Goal: Information Seeking & Learning: Learn about a topic

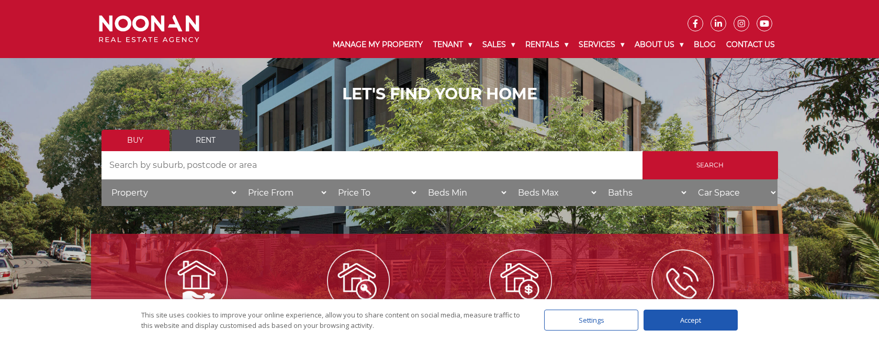
scroll to position [86, 0]
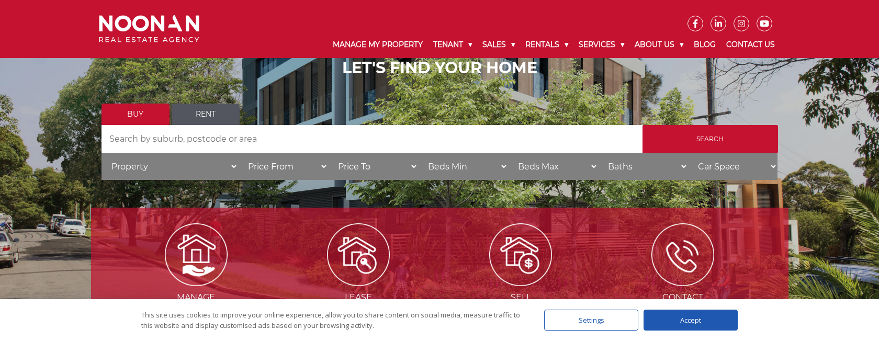
click at [216, 115] on link "Rent" at bounding box center [206, 114] width 68 height 21
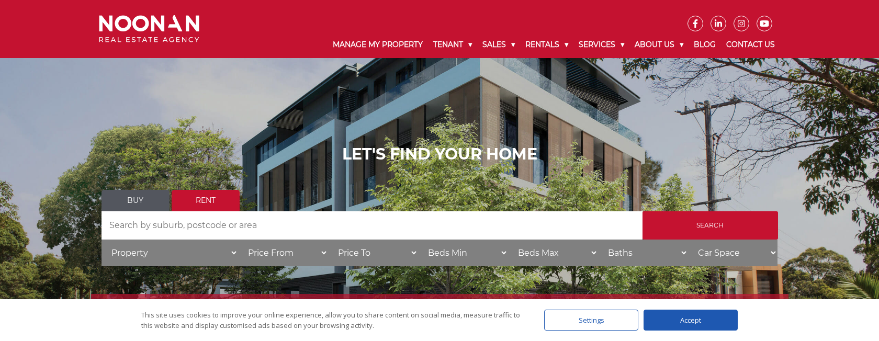
click at [288, 233] on input "Search by Address" at bounding box center [372, 225] width 541 height 28
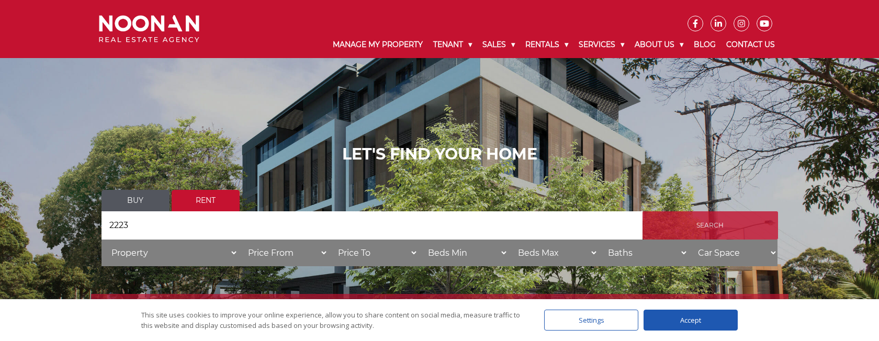
type input "2223"
click at [662, 225] on input "Search" at bounding box center [711, 225] width 136 height 28
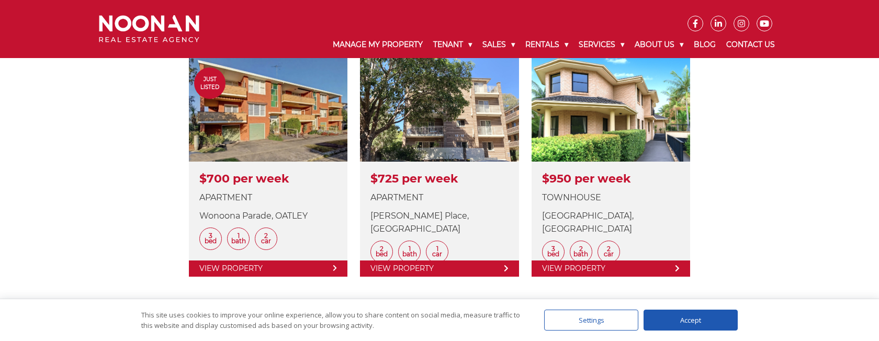
scroll to position [319, 0]
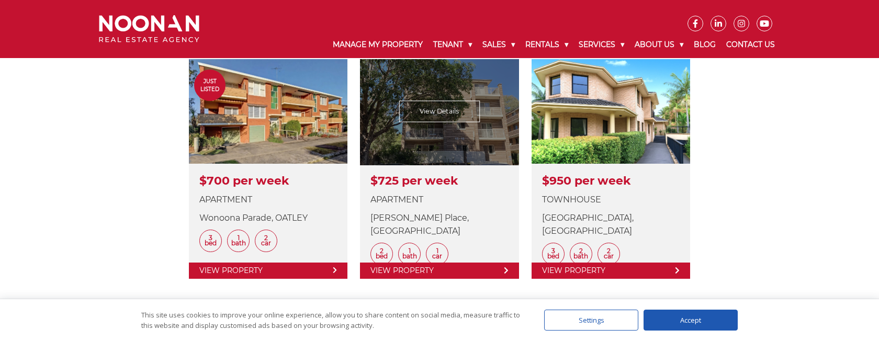
click at [406, 195] on link at bounding box center [439, 169] width 159 height 220
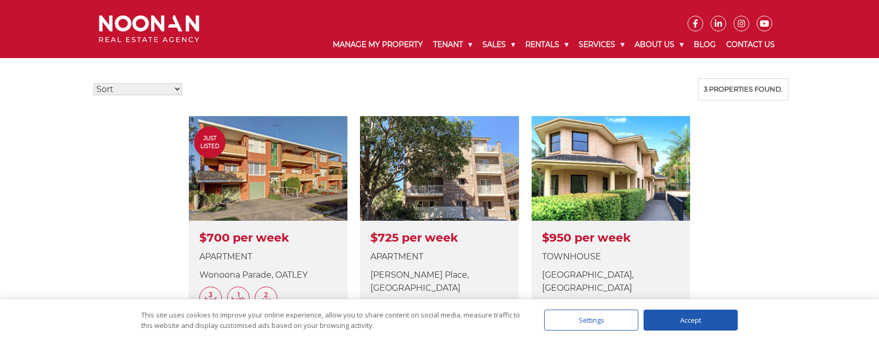
scroll to position [248, 0]
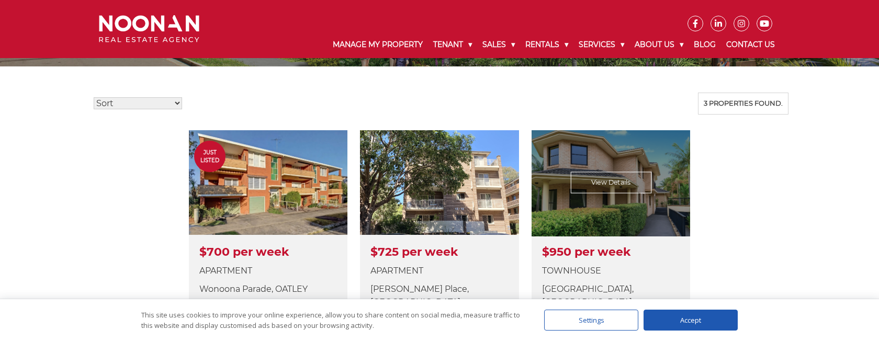
click at [614, 161] on link at bounding box center [611, 240] width 159 height 220
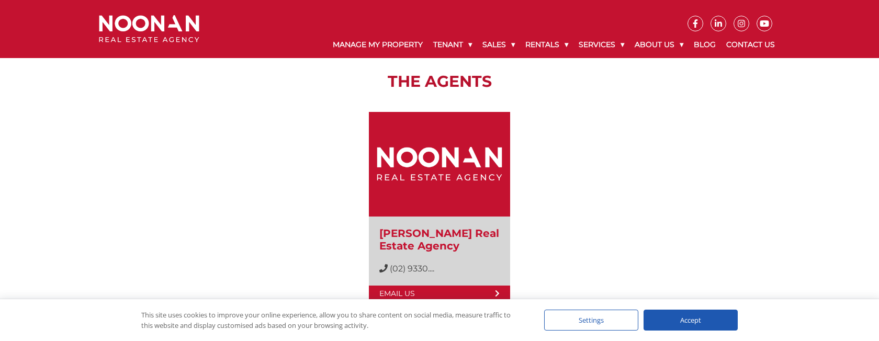
scroll to position [1966, 0]
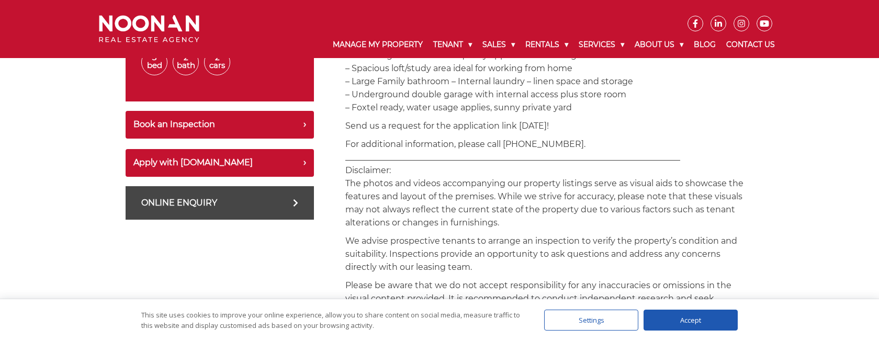
scroll to position [511, 0]
